Goal: Transaction & Acquisition: Purchase product/service

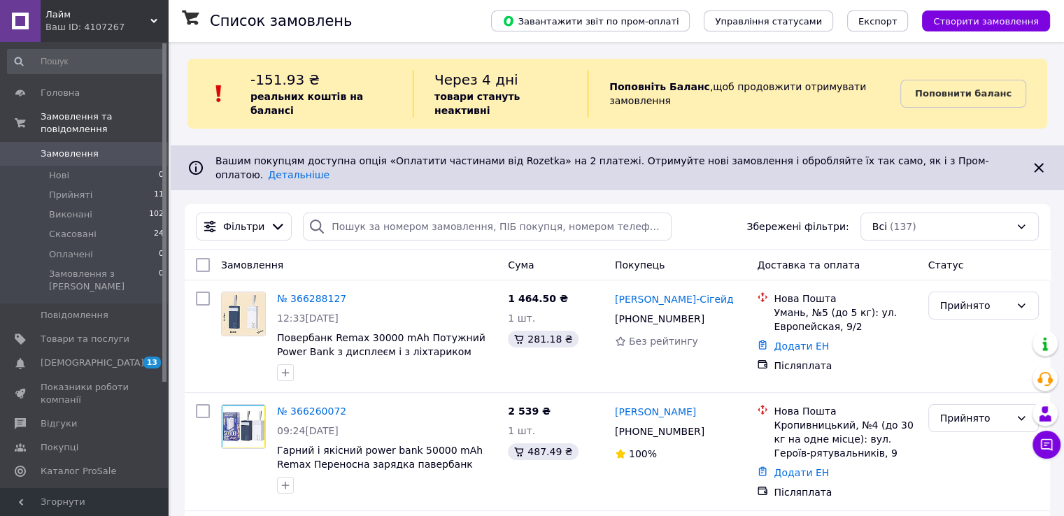
click at [977, 103] on div "Поповнити баланс" at bounding box center [973, 94] width 147 height 48
click at [951, 88] on b "Поповнити баланс" at bounding box center [963, 93] width 97 height 10
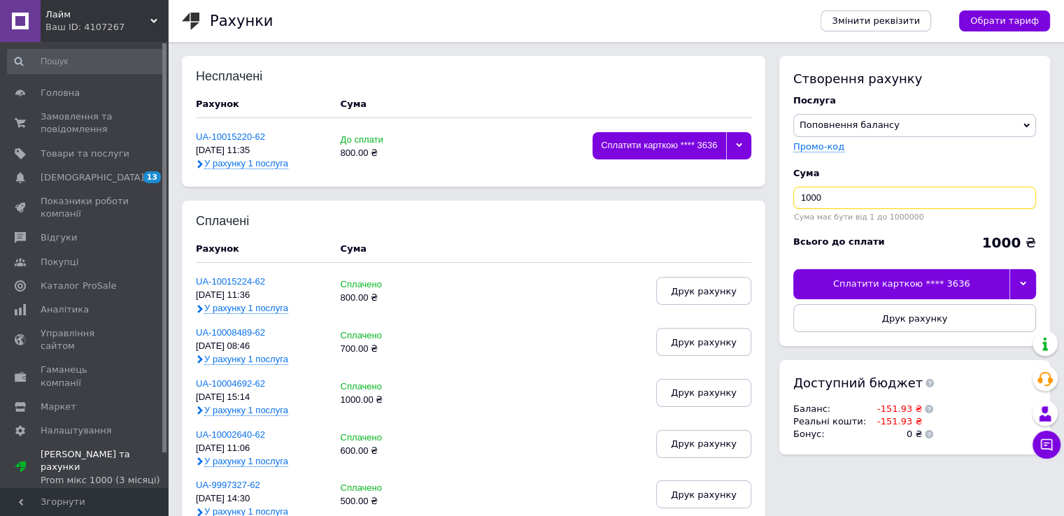
click at [865, 203] on input "1000" at bounding box center [914, 198] width 243 height 22
drag, startPoint x: 817, startPoint y: 201, endPoint x: 783, endPoint y: 201, distance: 33.6
click at [783, 201] on div "Створення рахунку Послуга Поповнення балансу Premium-дизайн Промо-код Cума 800 …" at bounding box center [914, 201] width 271 height 290
type input "500"
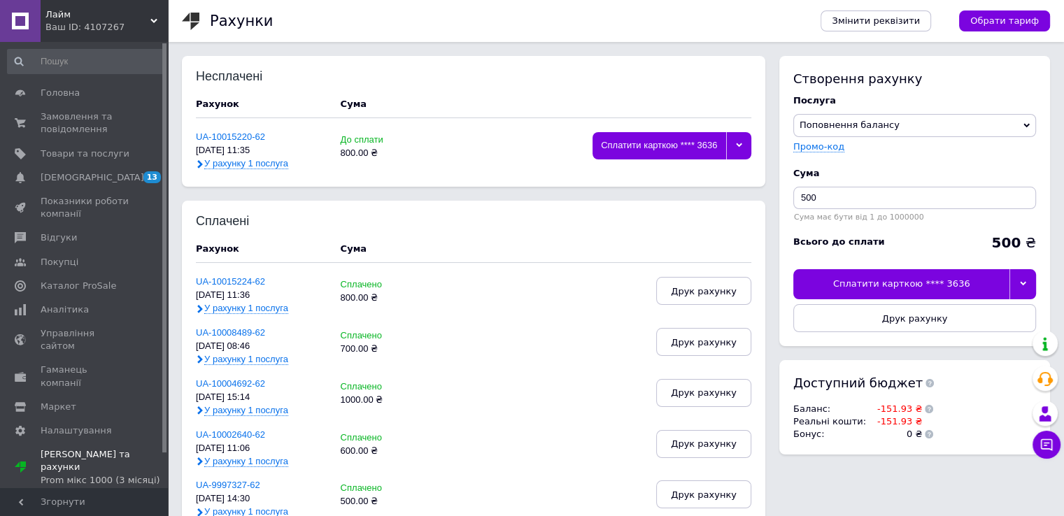
click at [905, 277] on div "Сплатити карткою **** 3636" at bounding box center [901, 283] width 216 height 29
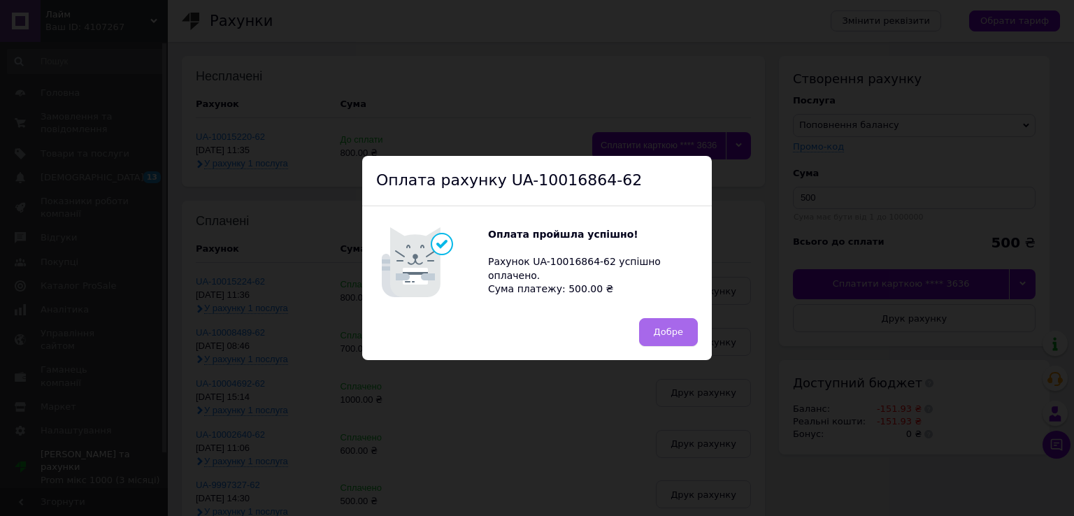
click at [666, 325] on button "Добре" at bounding box center [668, 332] width 59 height 28
